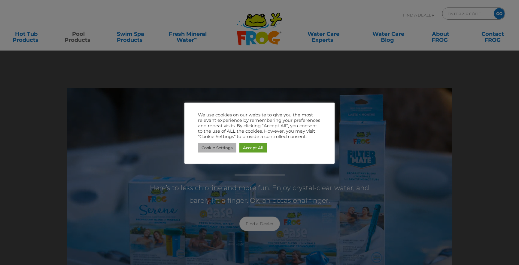
click at [228, 148] on link "Cookie Settings" at bounding box center [217, 147] width 38 height 9
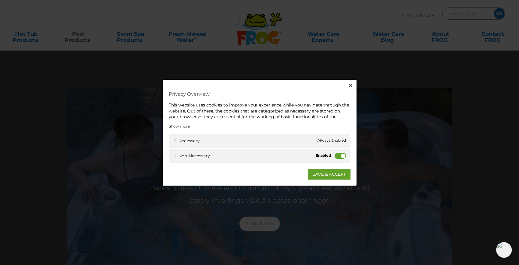
click at [339, 153] on label "Non-necessary" at bounding box center [340, 155] width 11 height 6
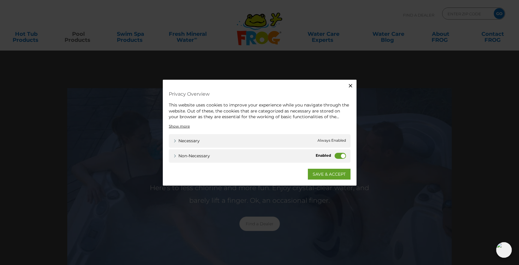
click at [0, 0] on input "Non-necessary" at bounding box center [0, 0] width 0 height 0
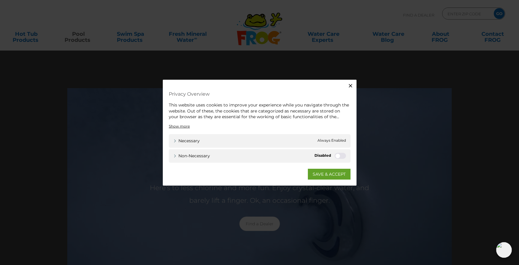
click at [350, 88] on button "Close" at bounding box center [351, 86] width 12 height 12
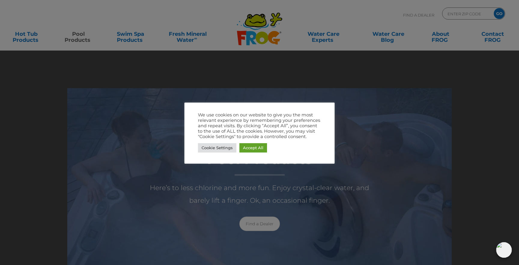
click at [223, 148] on link "Cookie Settings" at bounding box center [217, 147] width 38 height 9
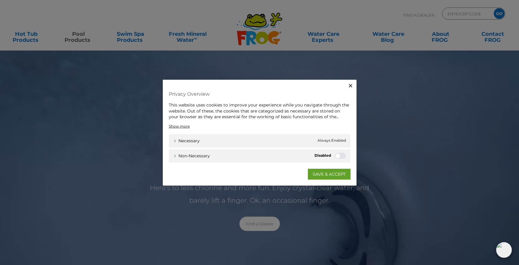
click at [333, 141] on span "Always Enabled" at bounding box center [332, 140] width 29 height 6
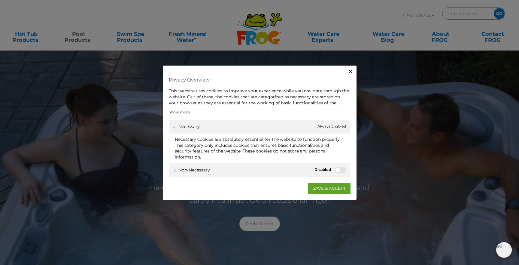
click at [335, 127] on span "Always Enabled" at bounding box center [332, 127] width 29 height 6
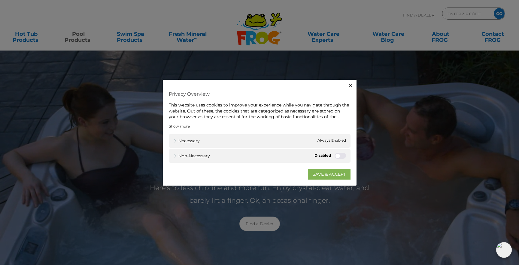
click at [339, 179] on link "SAVE & ACCEPT" at bounding box center [329, 173] width 43 height 11
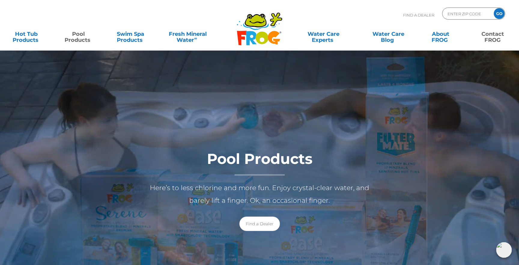
click at [490, 39] on link "Contact FROG" at bounding box center [493, 34] width 41 height 12
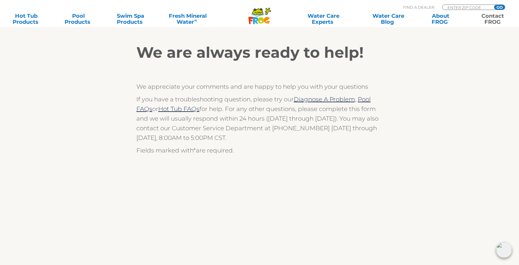
scroll to position [107, 0]
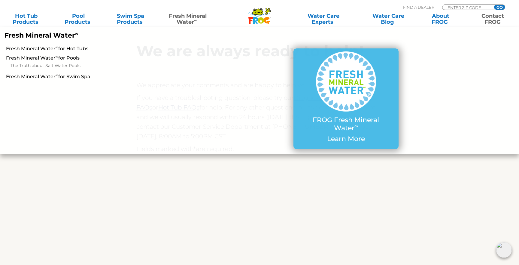
click at [445, 189] on section "We are always ready to help! We appreciate your comments and are happy to help …" at bounding box center [259, 232] width 519 height 434
